Goal: Information Seeking & Learning: Compare options

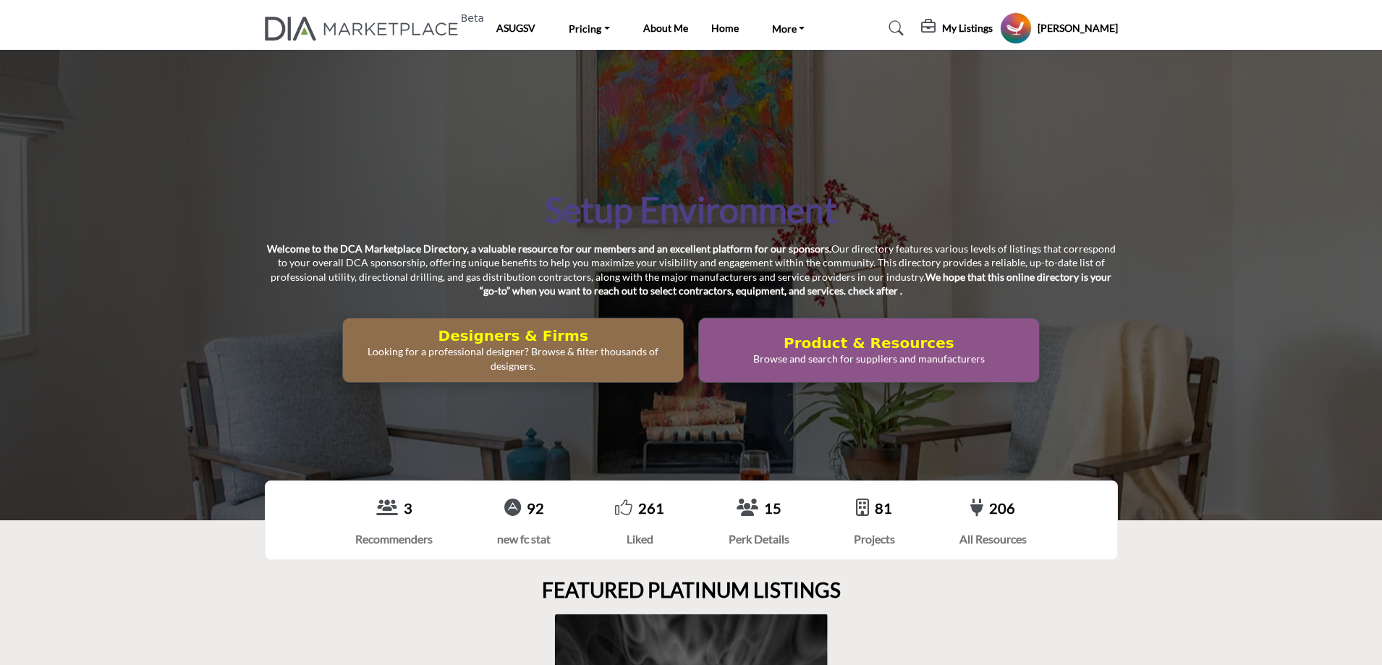
click at [982, 25] on h5 "My Listings" at bounding box center [967, 28] width 51 height 13
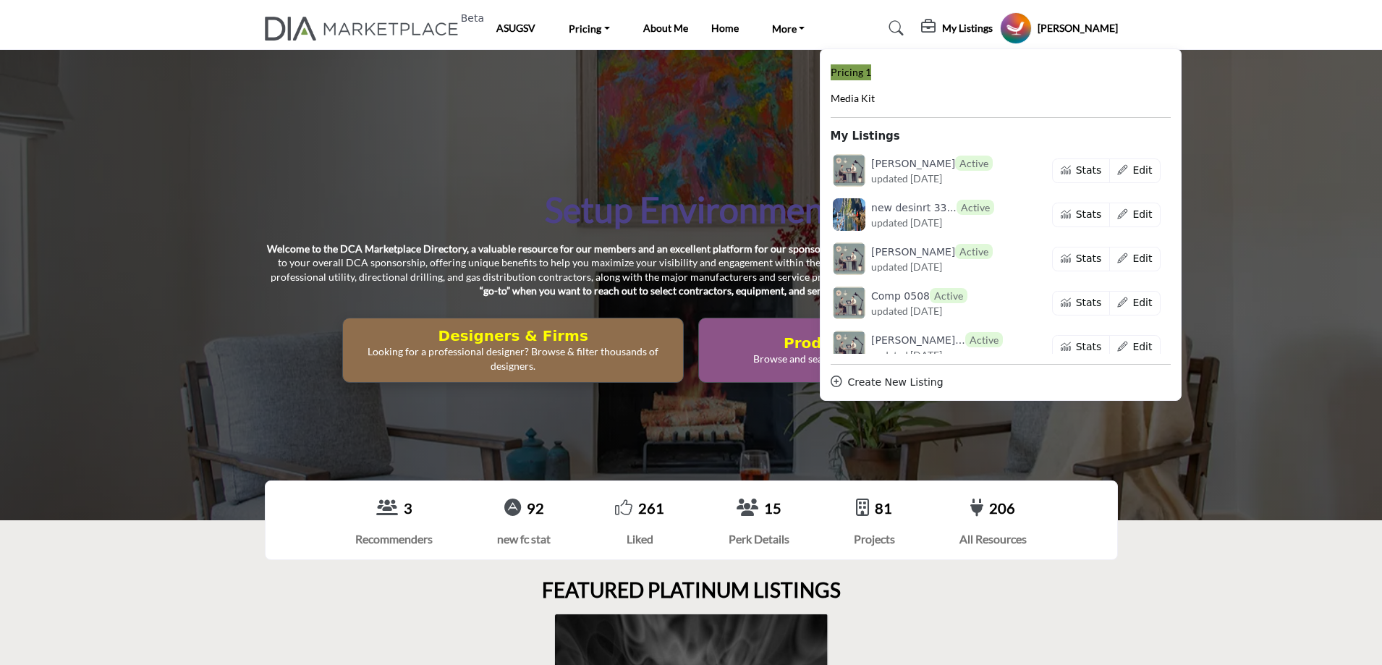
click at [871, 70] on span "Pricing 1" at bounding box center [850, 72] width 41 height 12
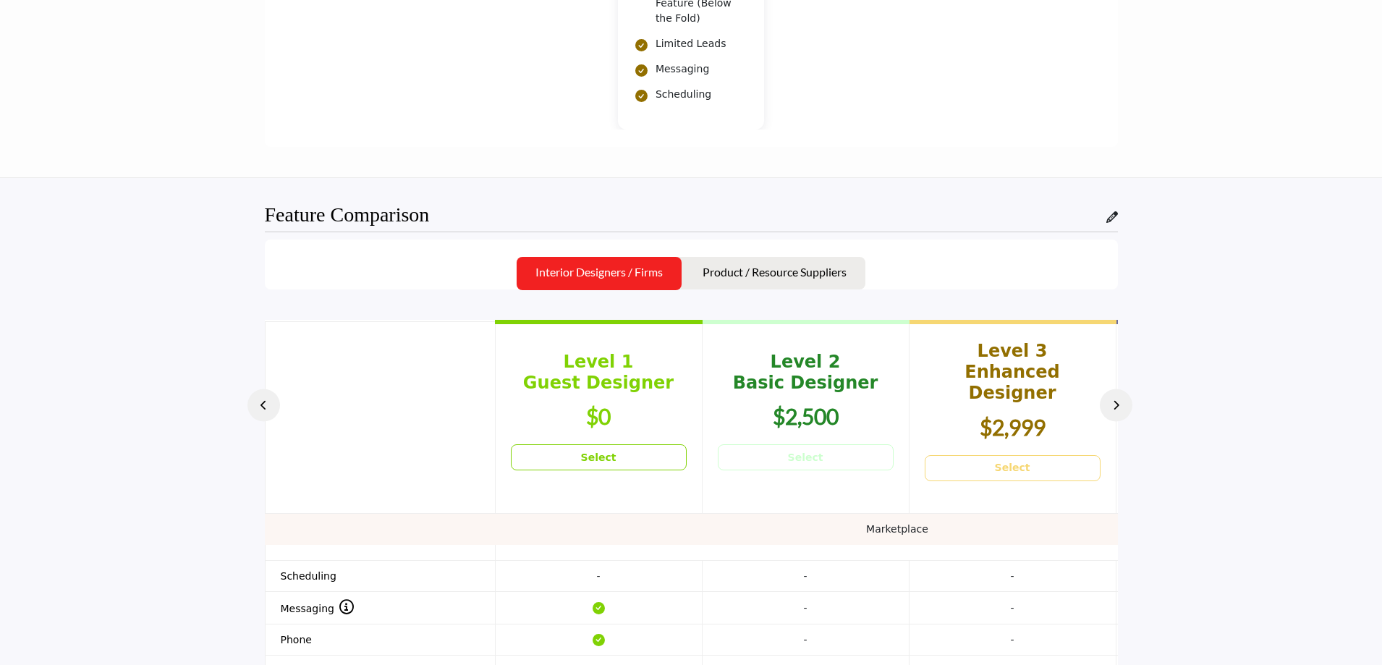
scroll to position [1736, 0]
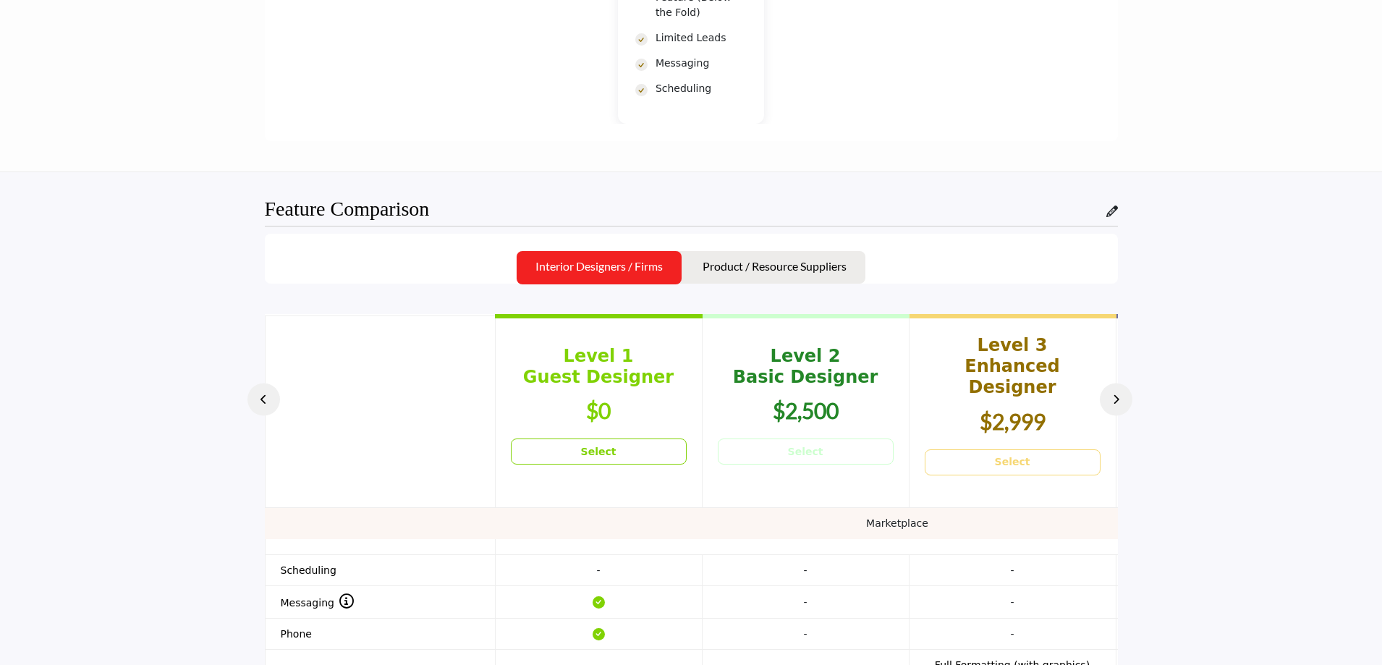
click at [1125, 383] on button at bounding box center [1115, 399] width 33 height 33
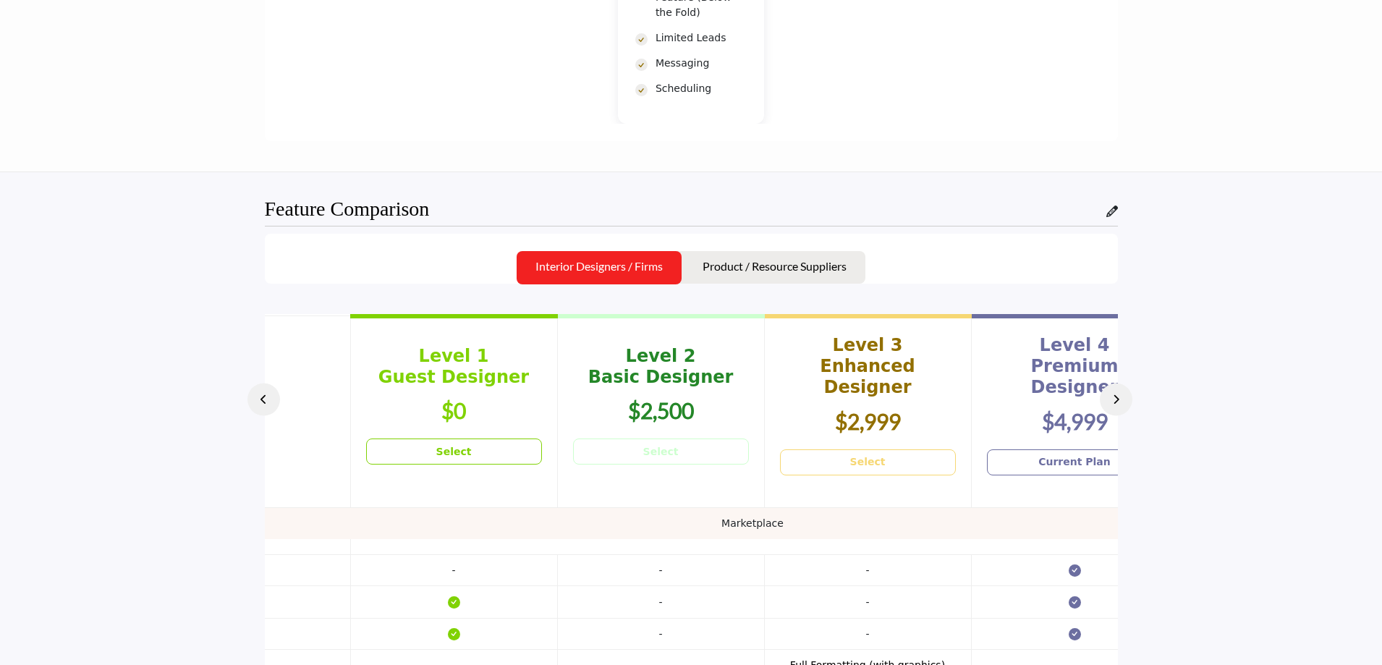
click at [1125, 383] on button at bounding box center [1115, 399] width 33 height 33
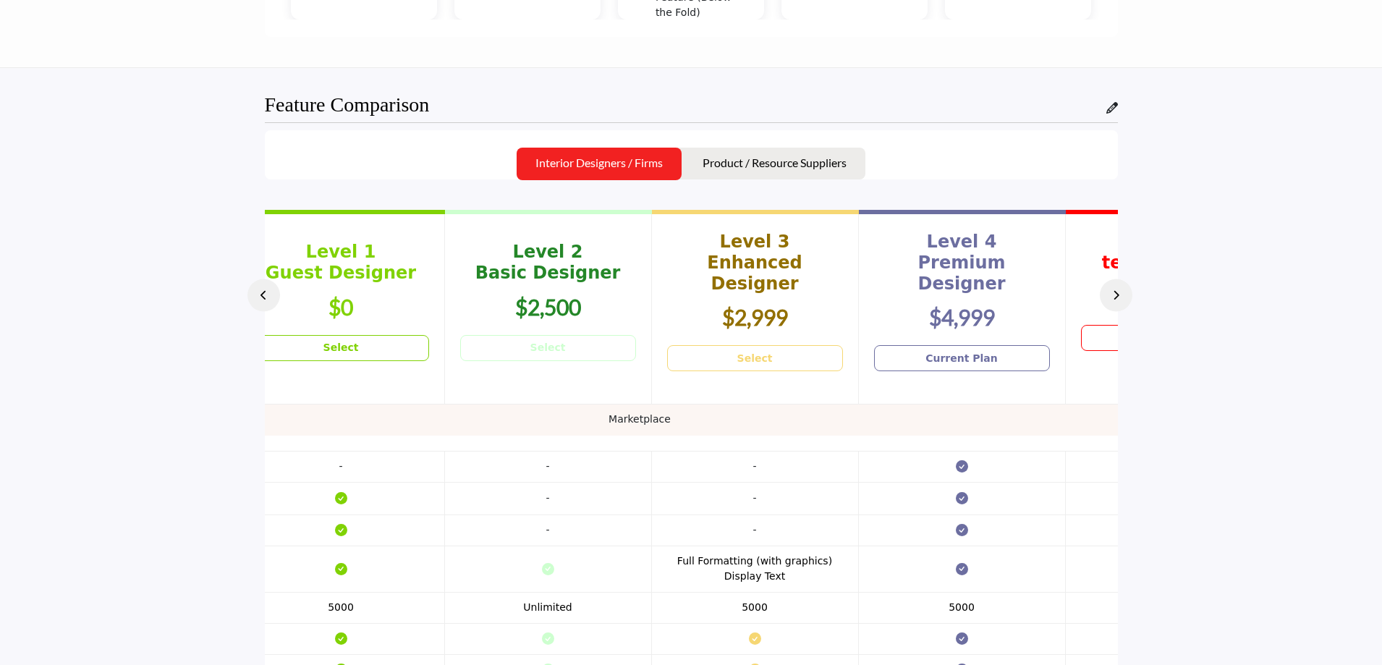
scroll to position [0, 289]
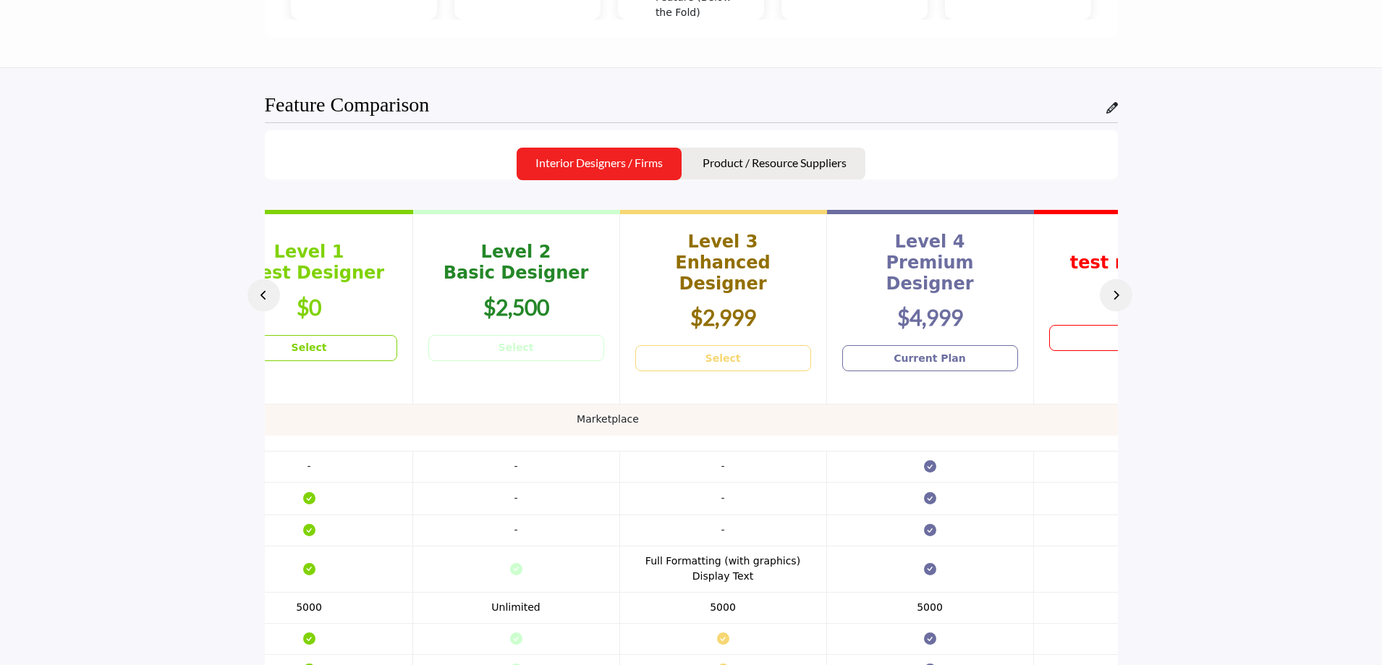
click at [260, 297] on icon at bounding box center [263, 295] width 7 height 10
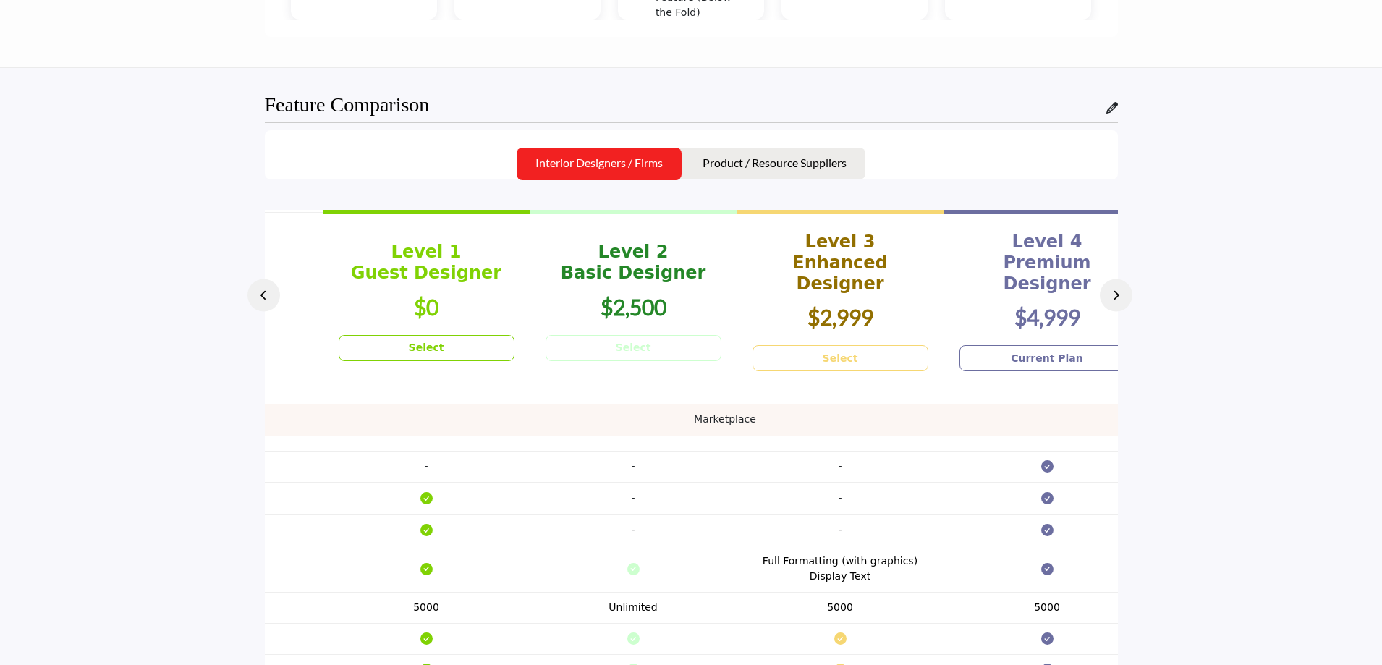
click at [260, 297] on icon at bounding box center [263, 295] width 7 height 10
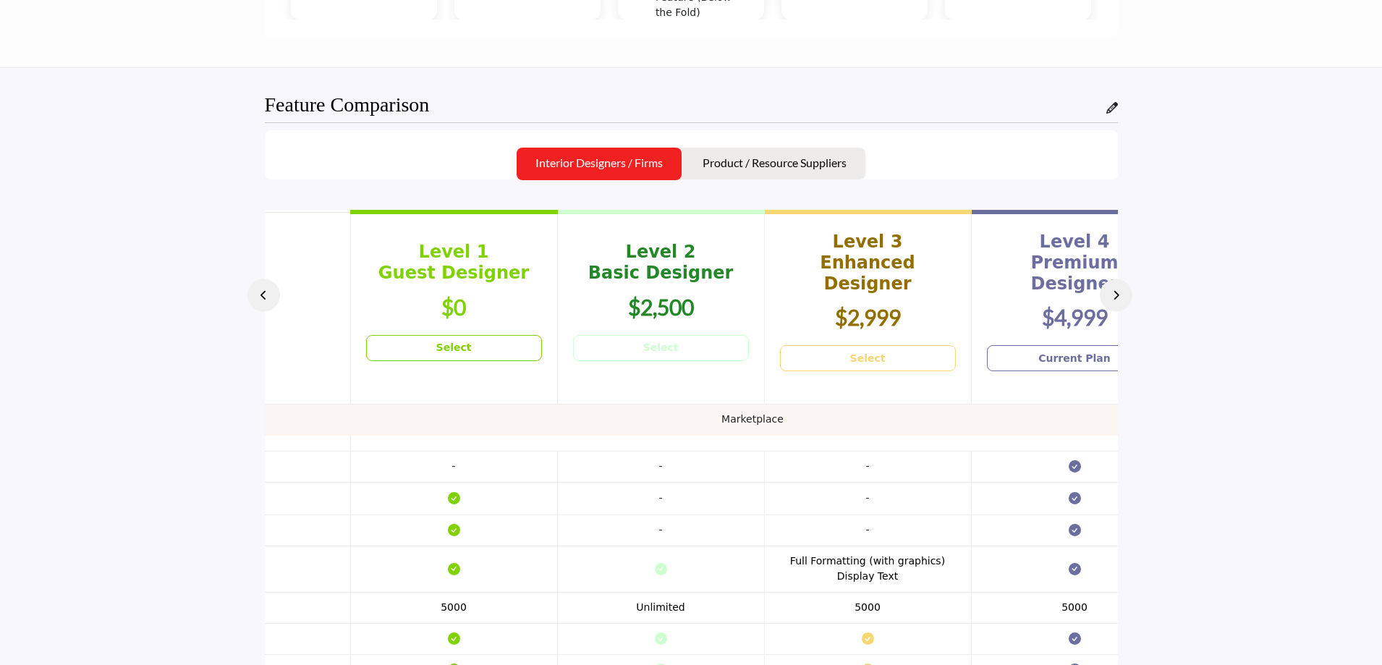
scroll to position [0, 0]
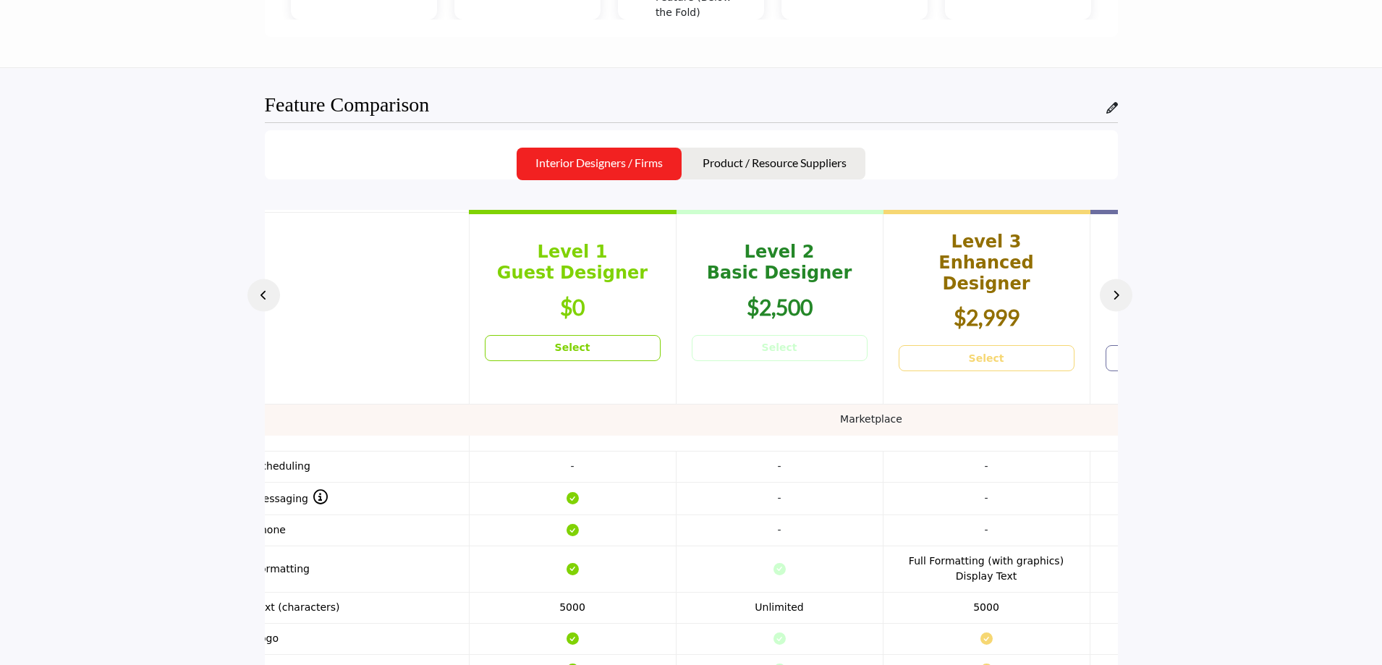
click at [260, 297] on icon at bounding box center [263, 295] width 7 height 10
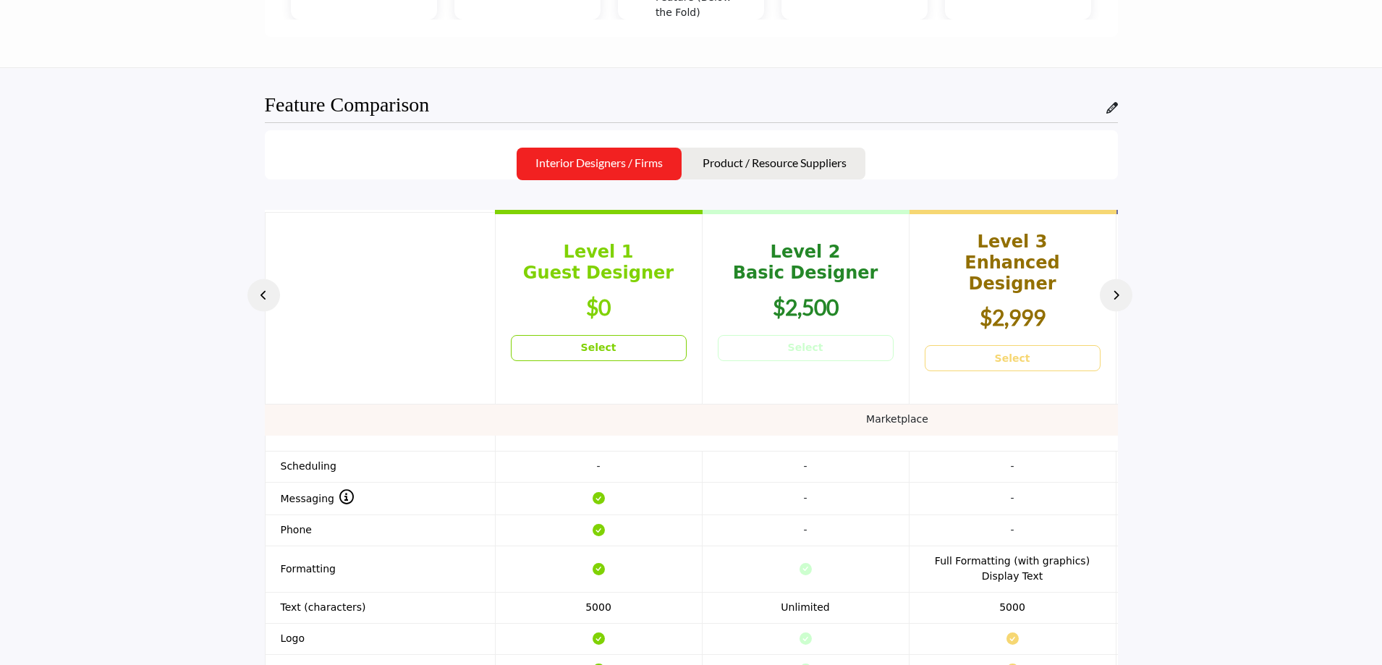
click at [260, 297] on icon at bounding box center [263, 295] width 7 height 10
click at [1113, 292] on icon at bounding box center [1116, 295] width 7 height 10
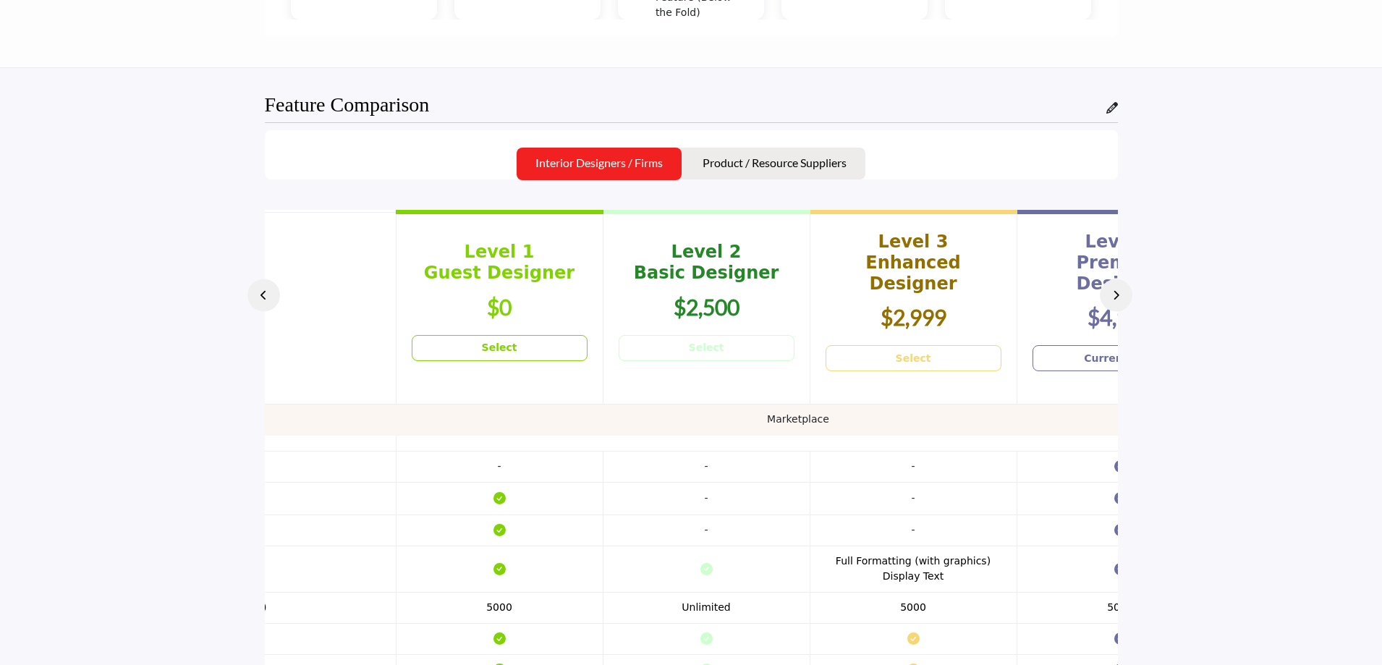
click at [1113, 292] on icon at bounding box center [1116, 295] width 7 height 10
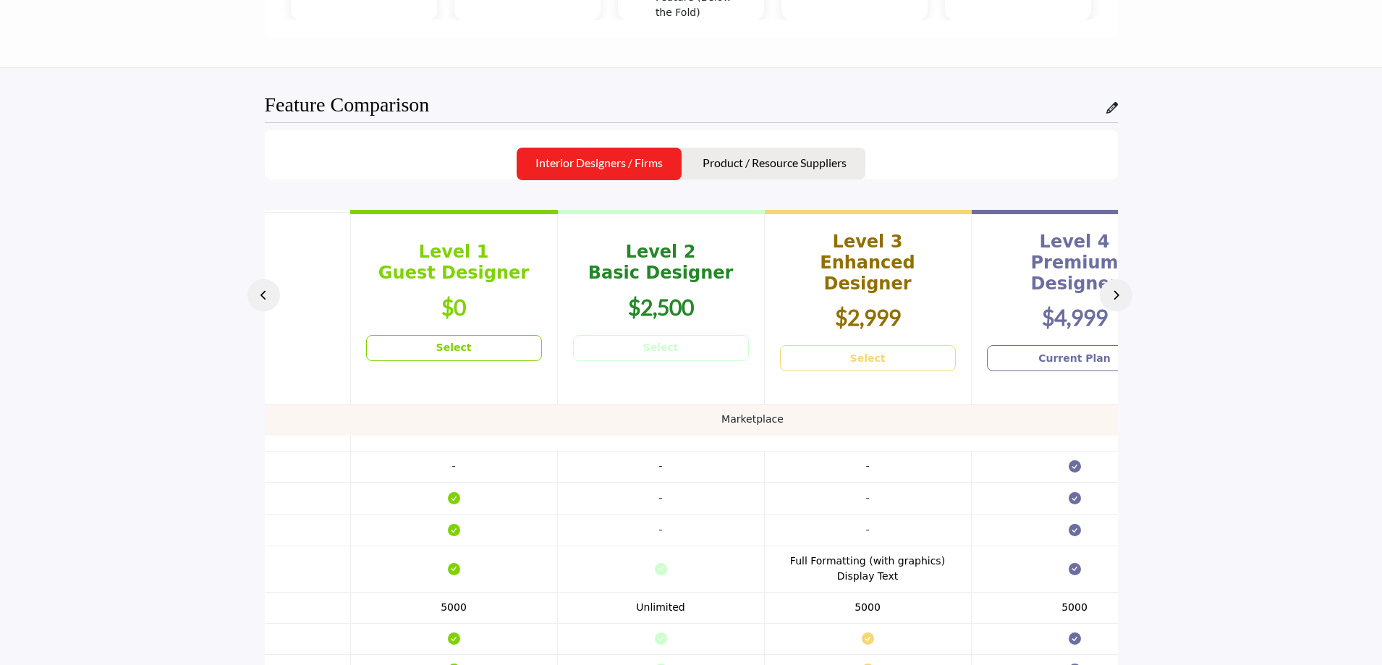
click at [1113, 292] on icon at bounding box center [1116, 295] width 7 height 10
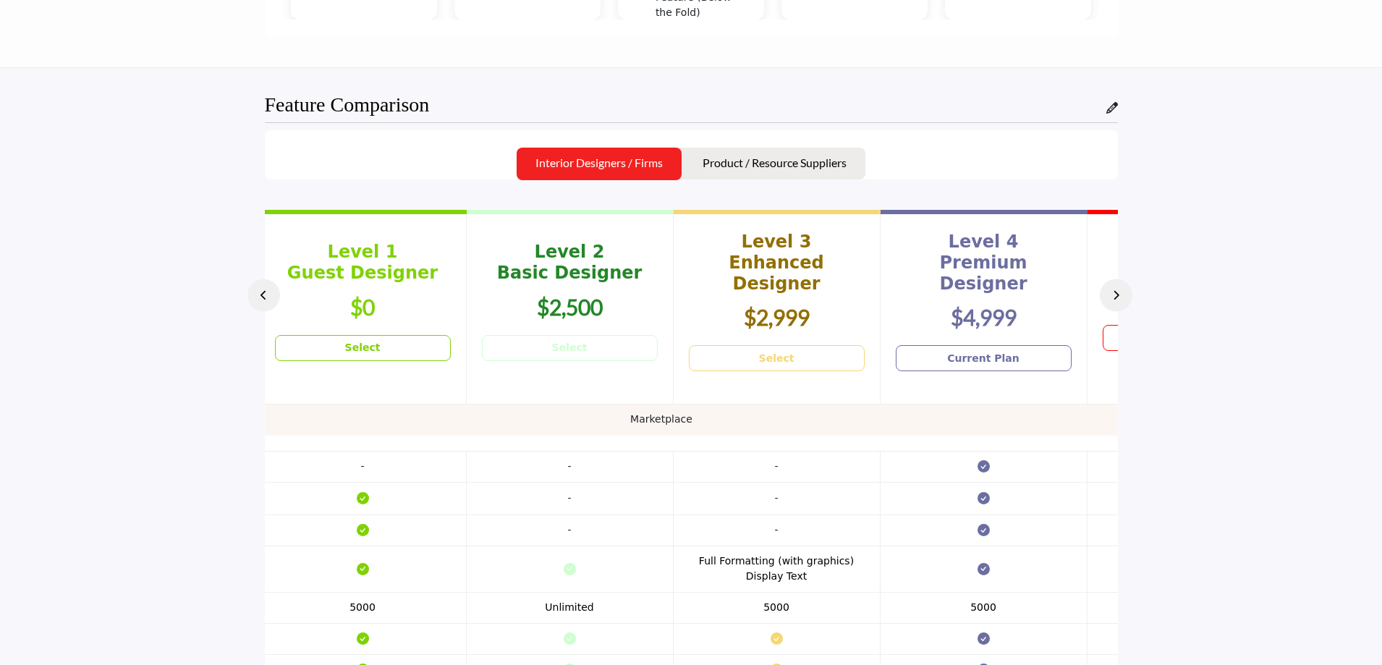
click at [1113, 292] on icon at bounding box center [1116, 295] width 7 height 10
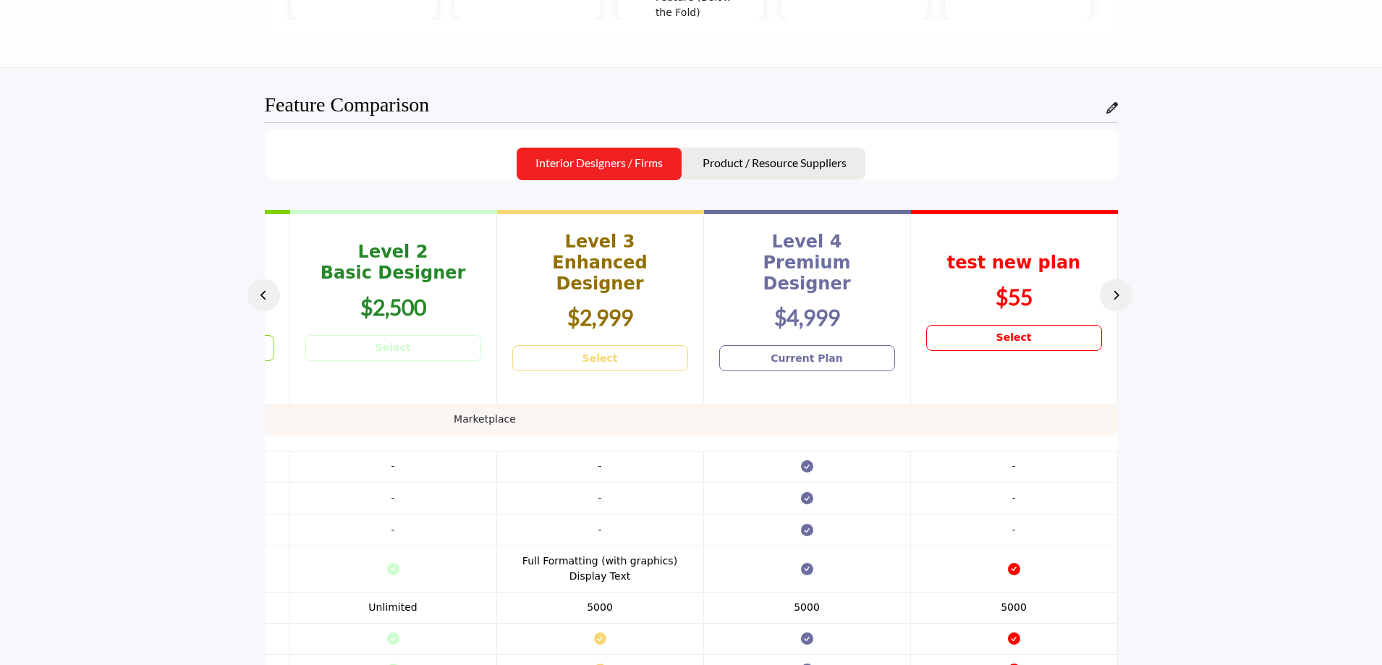
click at [1113, 292] on icon at bounding box center [1116, 295] width 7 height 10
click at [265, 292] on icon at bounding box center [263, 295] width 7 height 10
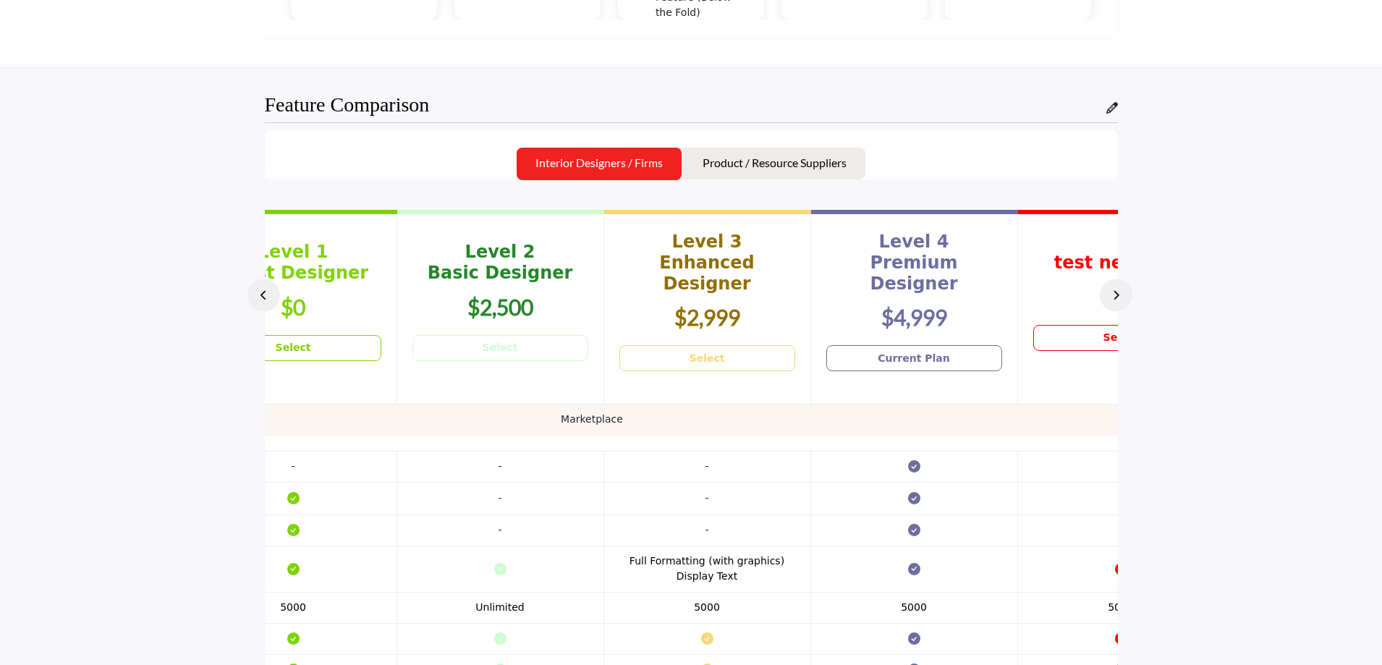
click at [265, 292] on icon at bounding box center [263, 295] width 7 height 10
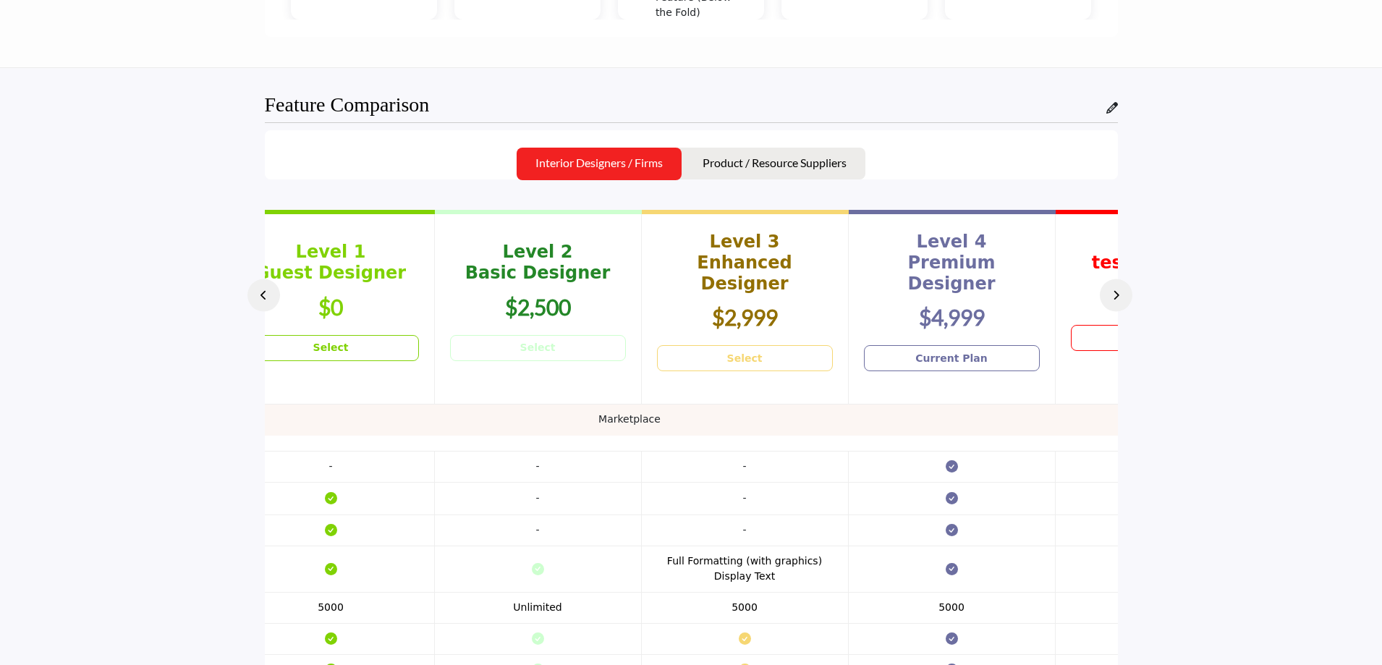
click at [265, 292] on icon at bounding box center [263, 295] width 7 height 10
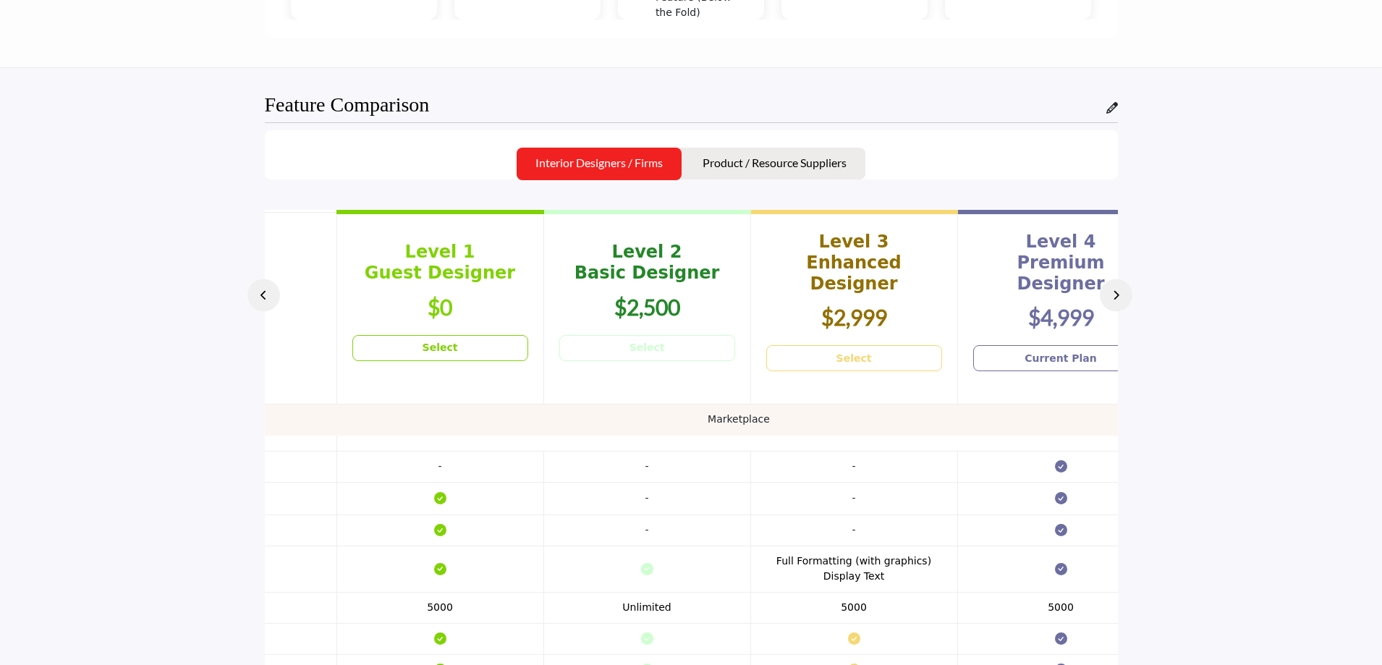
scroll to position [0, 87]
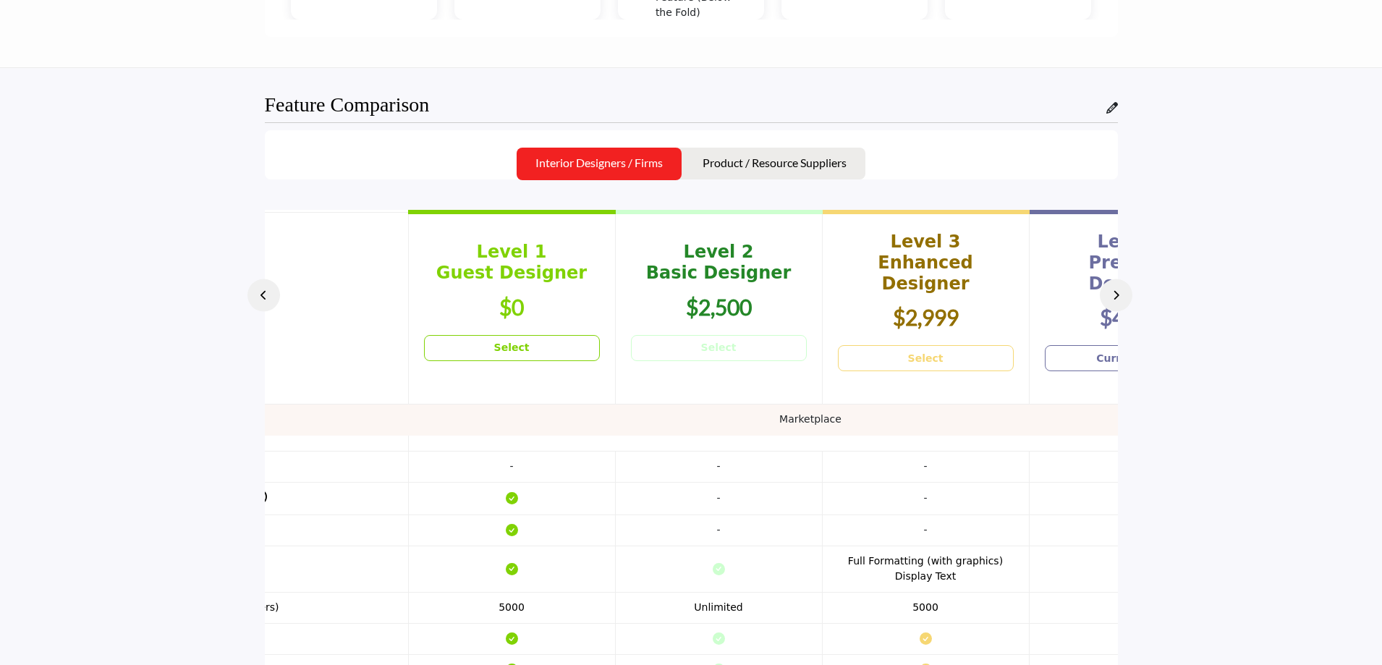
click at [265, 292] on icon at bounding box center [263, 295] width 7 height 10
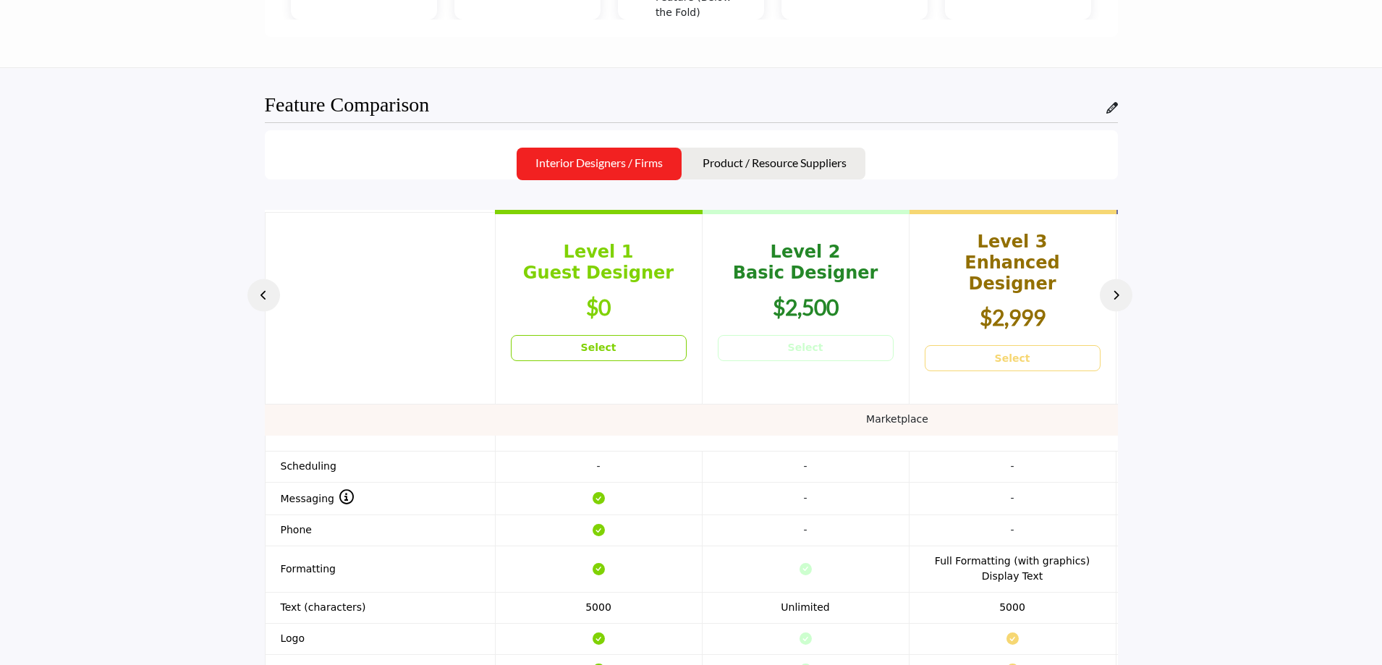
click at [265, 292] on icon at bounding box center [263, 295] width 7 height 10
